Goal: Information Seeking & Learning: Learn about a topic

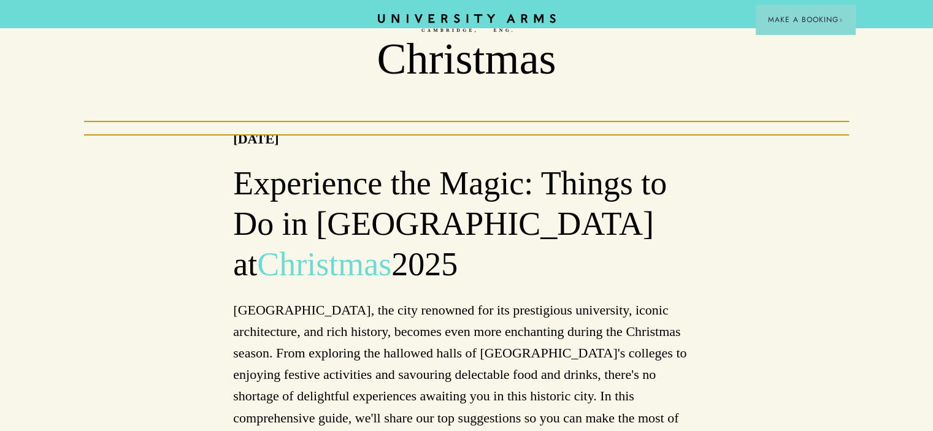
scroll to position [245, 0]
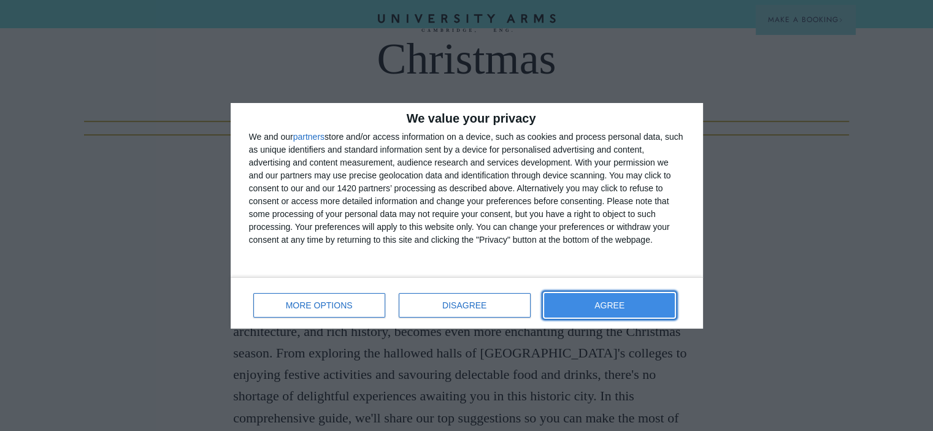
click at [581, 311] on button "AGREE" at bounding box center [609, 305] width 131 height 25
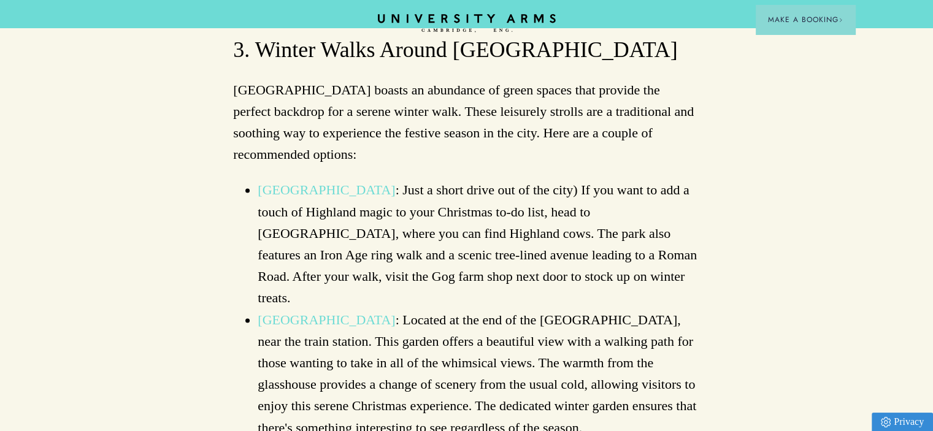
scroll to position [1595, 0]
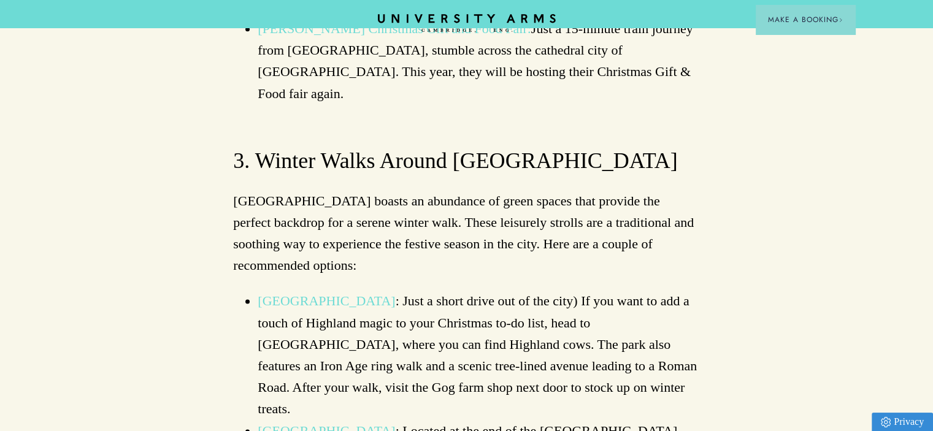
click at [332, 293] on link "[GEOGRAPHIC_DATA]" at bounding box center [326, 300] width 137 height 15
click at [345, 423] on link "[GEOGRAPHIC_DATA]" at bounding box center [326, 430] width 137 height 15
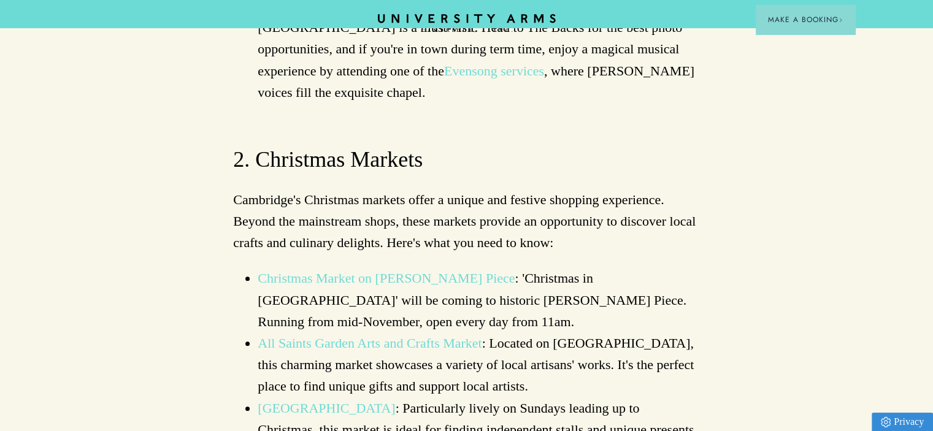
scroll to position [1165, 0]
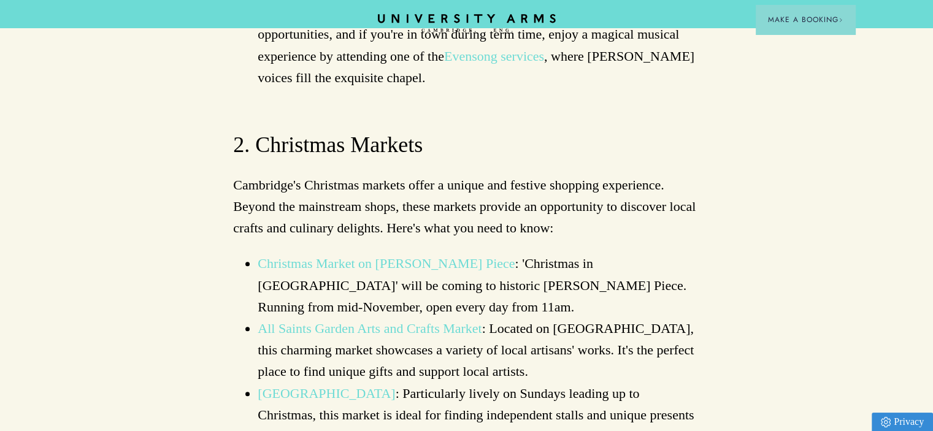
click at [371, 256] on link "Christmas Market on [PERSON_NAME] Piece" at bounding box center [386, 263] width 257 height 15
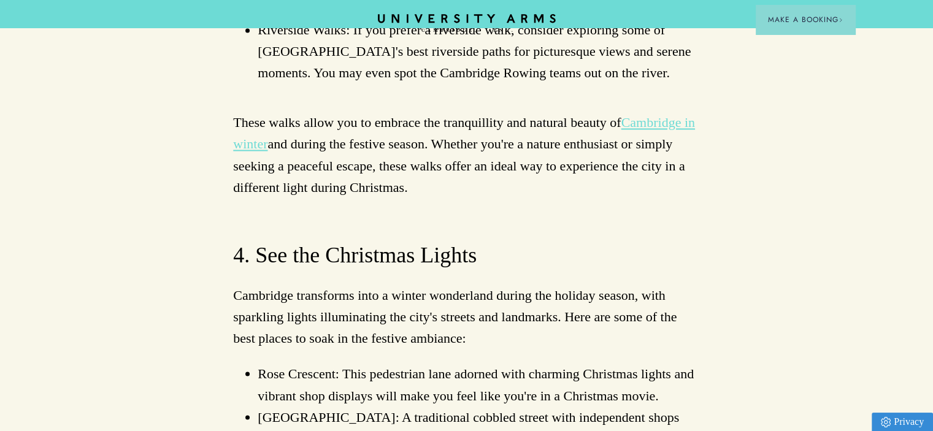
scroll to position [2147, 0]
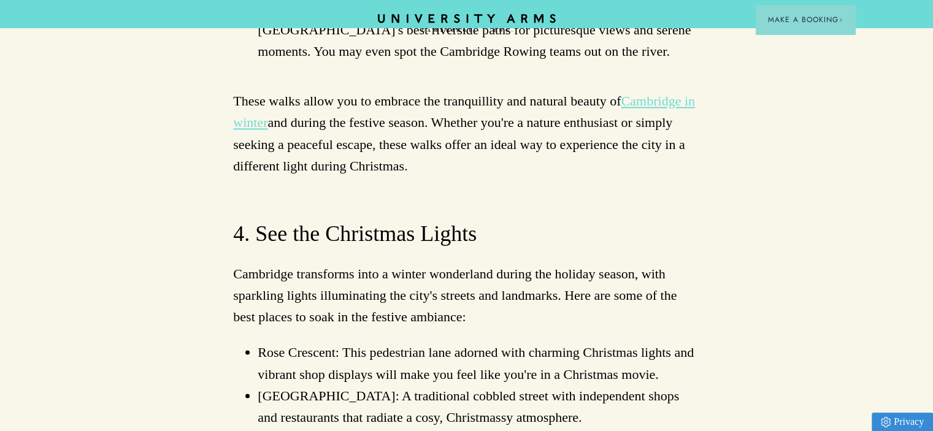
click at [340, 431] on link "Magdalene Bridge" at bounding box center [308, 438] width 100 height 15
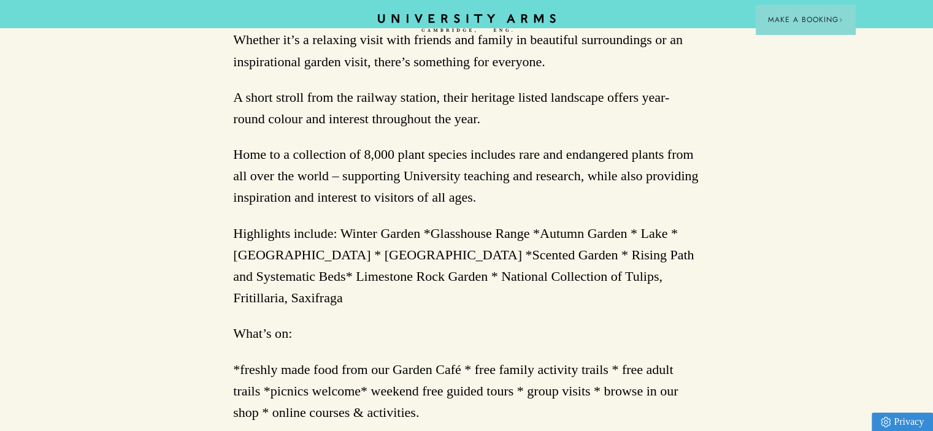
scroll to position [552, 0]
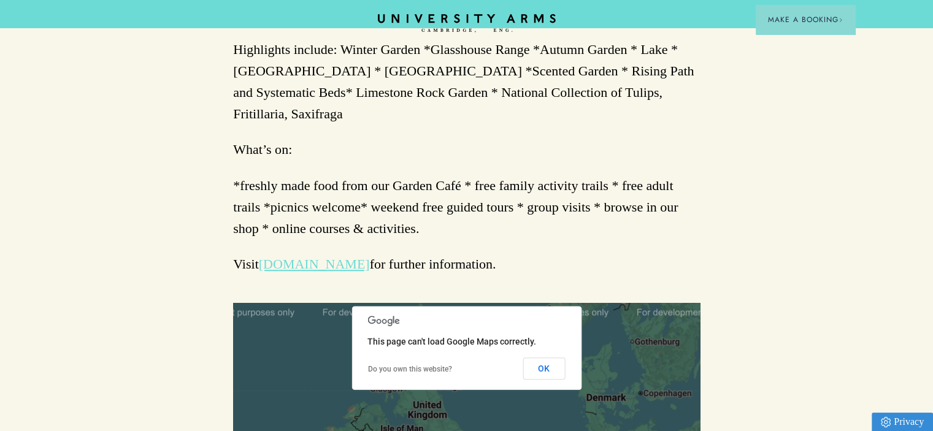
click at [312, 272] on link "www.botanic.cam.ac.uk" at bounding box center [314, 263] width 111 height 15
